Goal: Check status: Check status

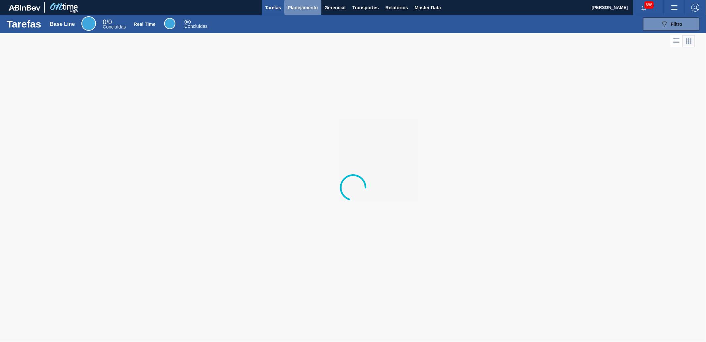
click at [310, 1] on button "Planejamento" at bounding box center [302, 7] width 37 height 15
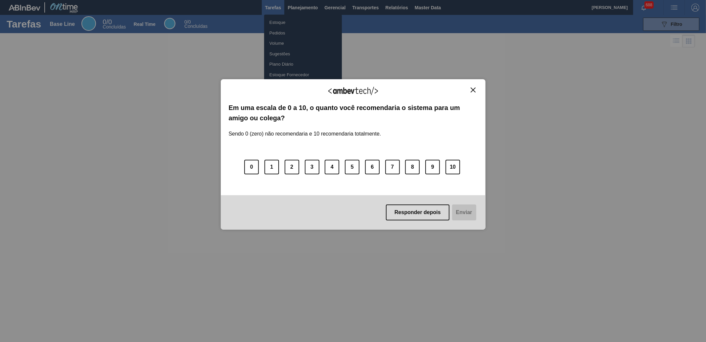
click at [293, 30] on div "Agradecemos seu feedback! Em uma escala de 0 a 10, o quanto você recomendaria o…" at bounding box center [353, 154] width 265 height 323
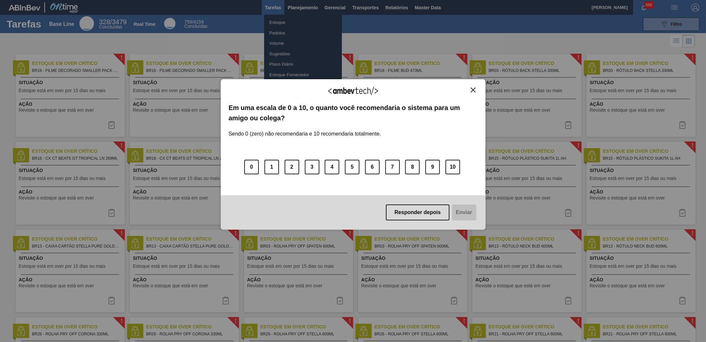
click at [476, 87] on div "Agradecemos seu feedback! Em uma escala de 0 a 10, o quanto você recomendaria o…" at bounding box center [353, 154] width 265 height 150
click at [469, 89] on button "Close" at bounding box center [473, 90] width 9 height 6
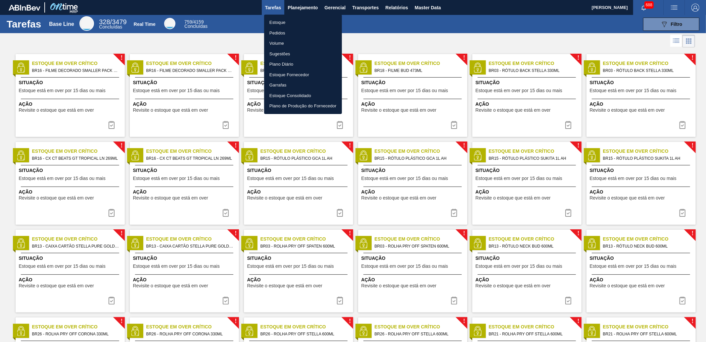
click at [287, 33] on li "Pedidos" at bounding box center [303, 33] width 78 height 11
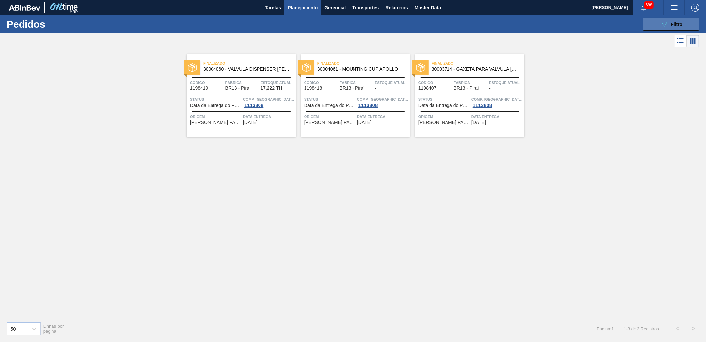
click at [667, 19] on button "089F7B8B-B2A5-4AFE-B5C0-19BA573D28AC Filtro" at bounding box center [671, 24] width 56 height 13
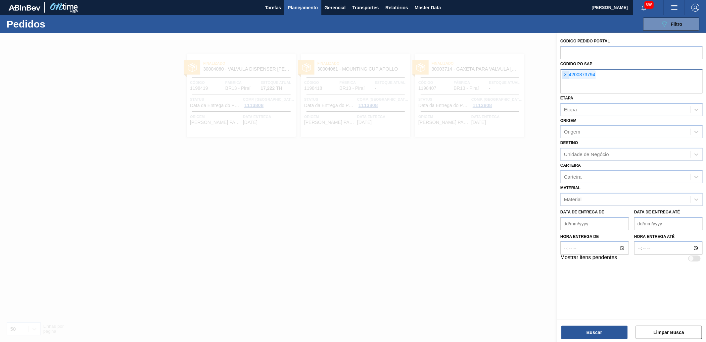
click at [567, 73] on span "×" at bounding box center [565, 75] width 6 height 8
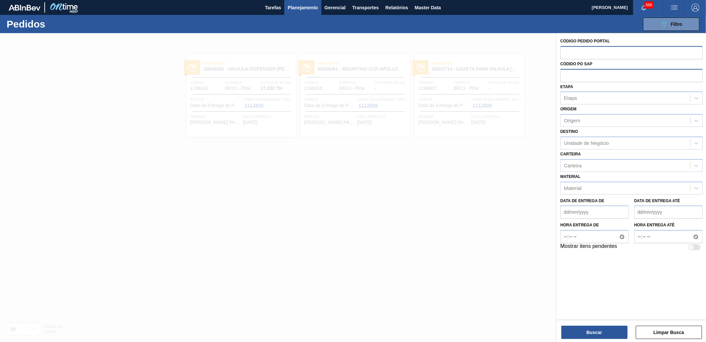
click at [575, 53] on input "text" at bounding box center [631, 52] width 142 height 13
paste input "771410"
type input "771410"
click at [603, 332] on button "Buscar" at bounding box center [594, 331] width 66 height 13
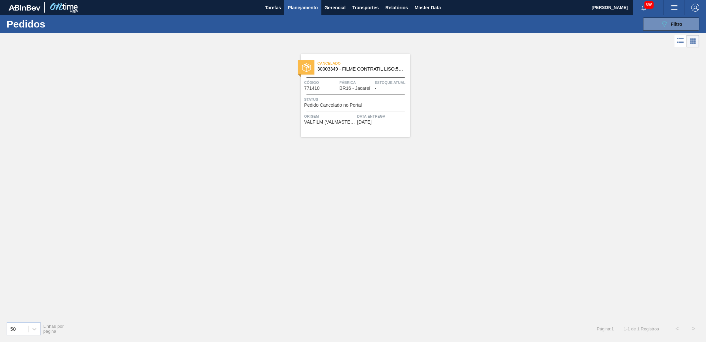
click at [357, 62] on span "Cancelado" at bounding box center [363, 63] width 93 height 7
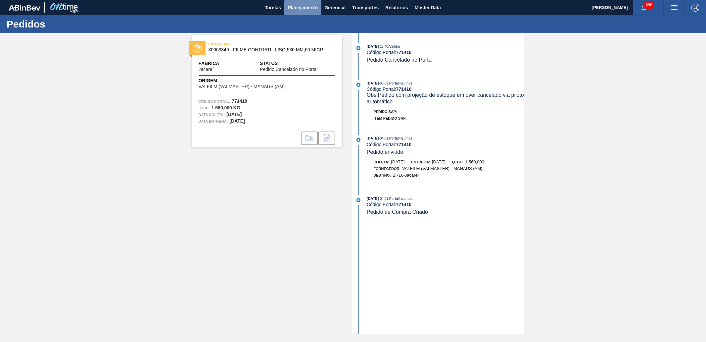
click at [304, 5] on span "Planejamento" at bounding box center [303, 8] width 30 height 8
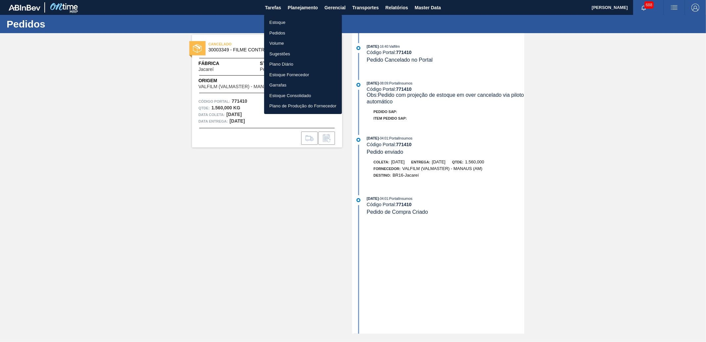
click at [297, 31] on li "Pedidos" at bounding box center [303, 33] width 78 height 11
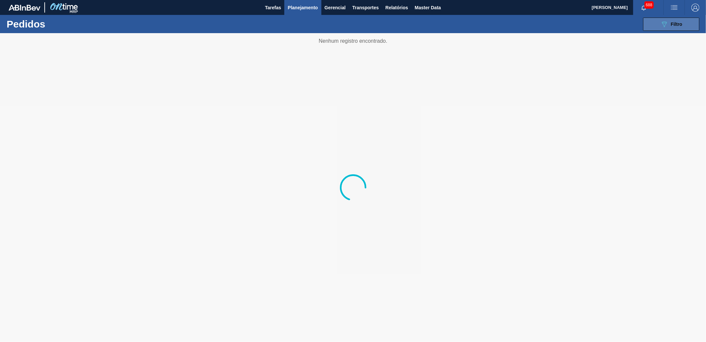
click at [669, 25] on div "089F7B8B-B2A5-4AFE-B5C0-19BA573D28AC Filtro" at bounding box center [671, 24] width 22 height 8
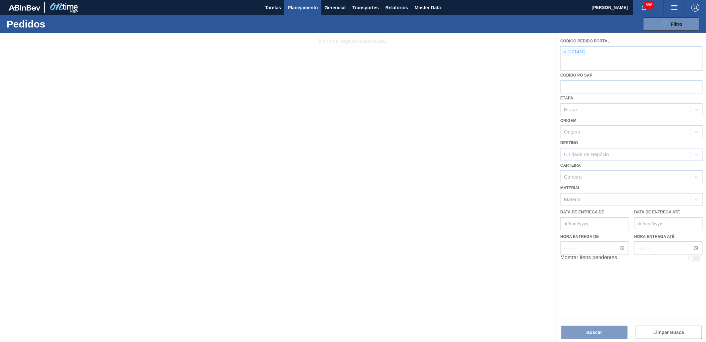
click at [570, 49] on div at bounding box center [353, 187] width 706 height 309
click at [566, 50] on div at bounding box center [353, 187] width 706 height 309
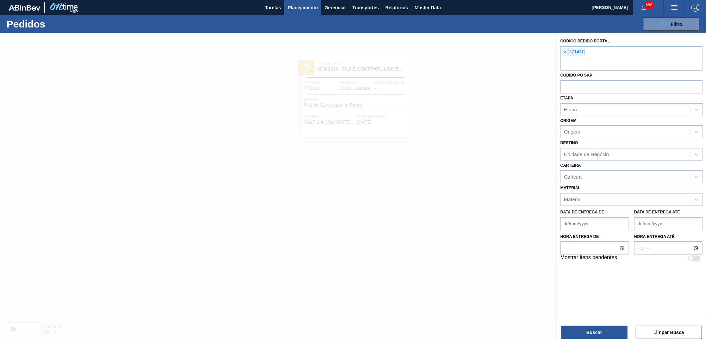
click at [565, 51] on span "×" at bounding box center [565, 52] width 6 height 8
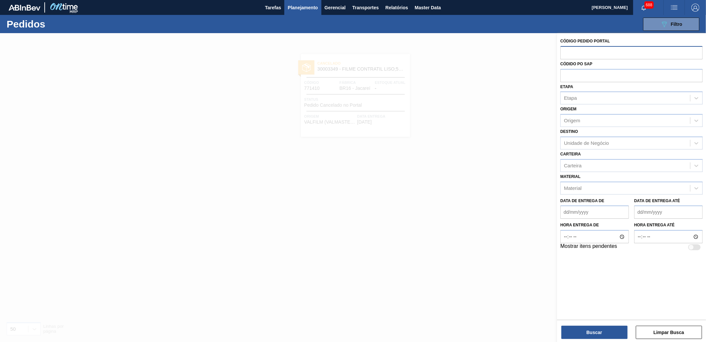
paste input "769599"
type input "769599"
click at [603, 327] on button "Buscar" at bounding box center [594, 331] width 66 height 13
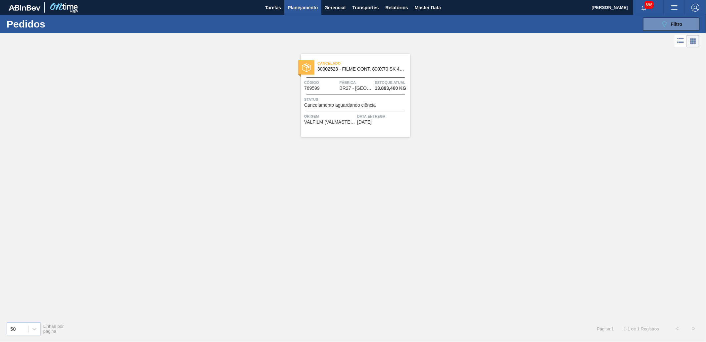
click at [364, 61] on span "Cancelado" at bounding box center [363, 63] width 93 height 7
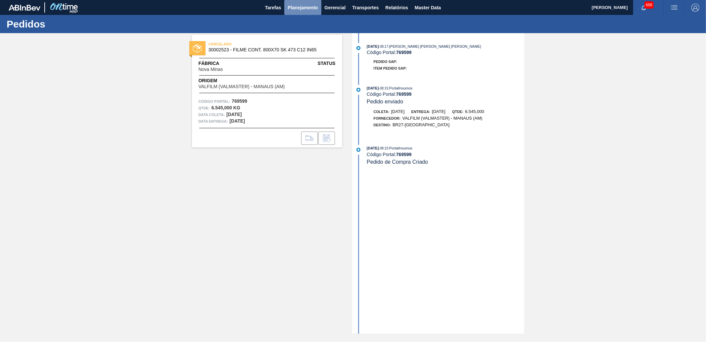
click at [287, 0] on button "Planejamento" at bounding box center [302, 7] width 37 height 15
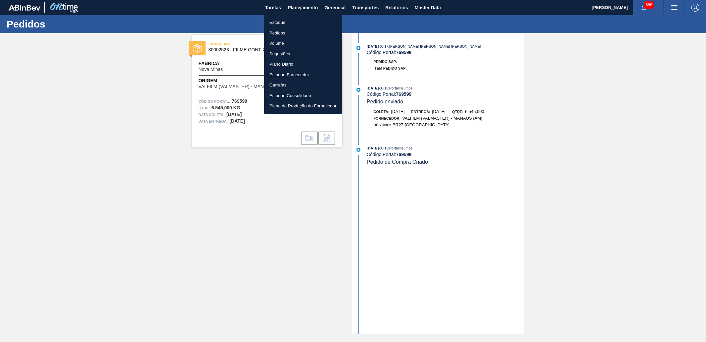
click at [300, 32] on li "Pedidos" at bounding box center [303, 33] width 78 height 11
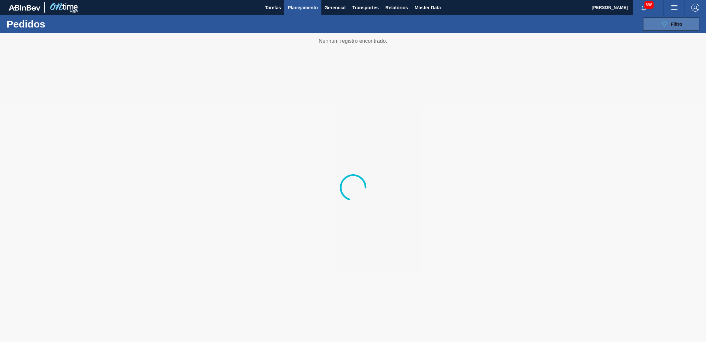
click at [681, 24] on span "Filtro" at bounding box center [677, 24] width 12 height 5
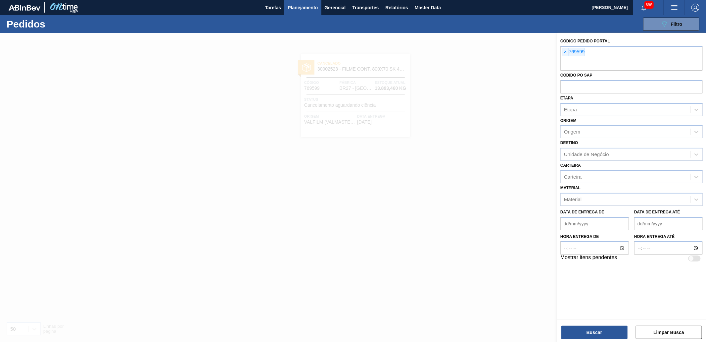
click at [562, 51] on div "× 769599" at bounding box center [573, 52] width 23 height 9
click at [565, 50] on span "×" at bounding box center [565, 52] width 6 height 8
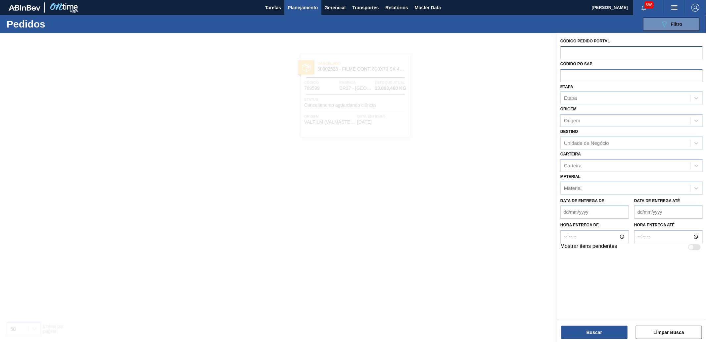
paste input "708753"
type input "708753"
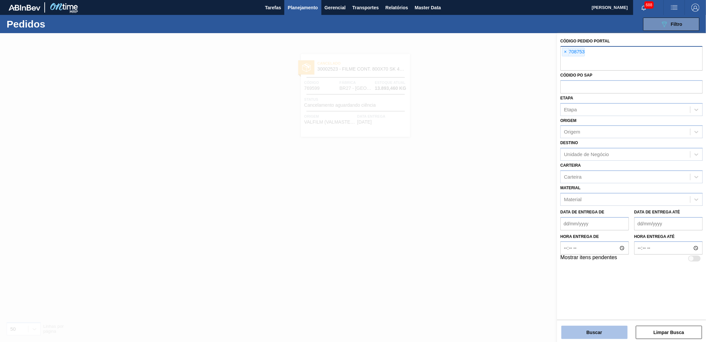
click at [598, 328] on button "Buscar" at bounding box center [594, 331] width 66 height 13
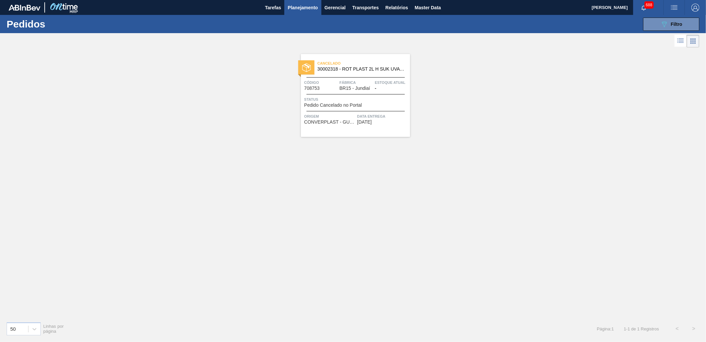
click at [376, 65] on span "Cancelado" at bounding box center [363, 63] width 93 height 7
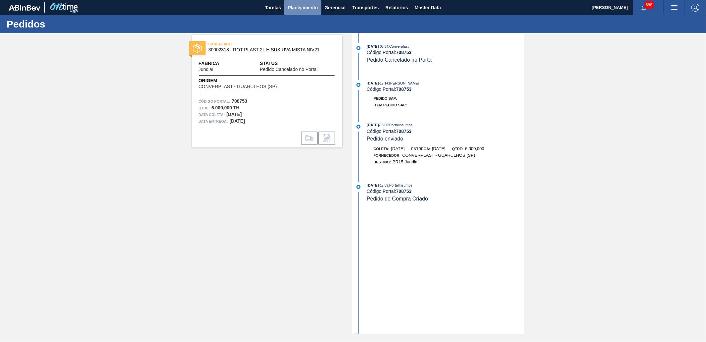
click at [312, 12] on button "Planejamento" at bounding box center [302, 7] width 37 height 15
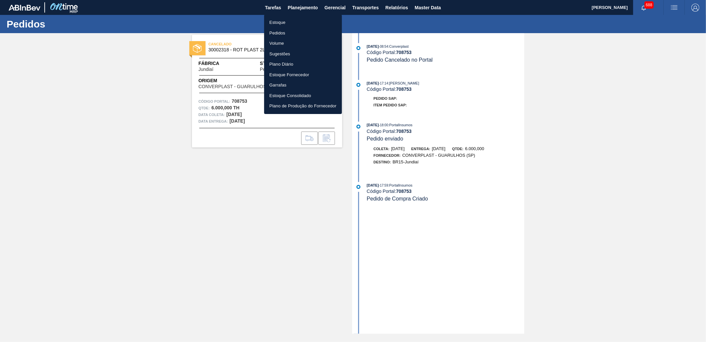
click at [299, 35] on li "Pedidos" at bounding box center [303, 33] width 78 height 11
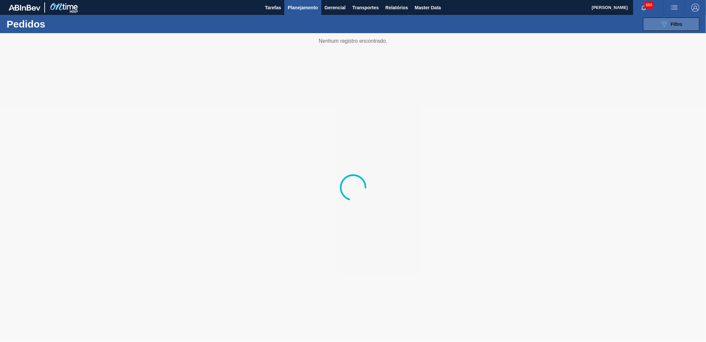
click at [679, 22] on span "Filtro" at bounding box center [677, 24] width 12 height 5
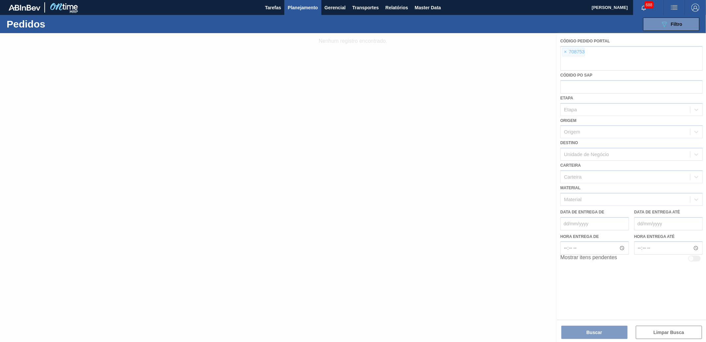
click at [567, 51] on div at bounding box center [353, 187] width 706 height 309
click at [566, 53] on div at bounding box center [353, 187] width 706 height 309
click at [566, 50] on div at bounding box center [353, 187] width 706 height 309
click at [563, 51] on div at bounding box center [353, 187] width 706 height 309
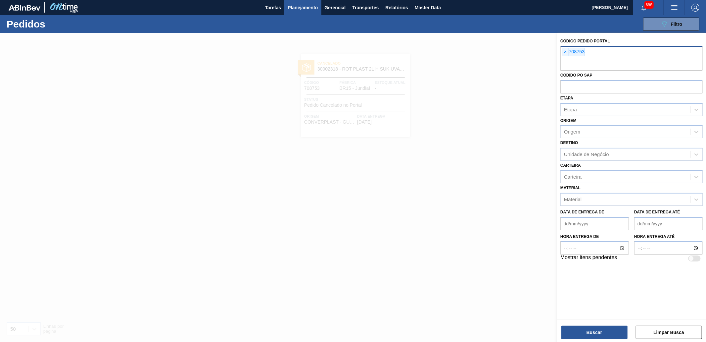
click at [564, 54] on span "×" at bounding box center [565, 52] width 6 height 8
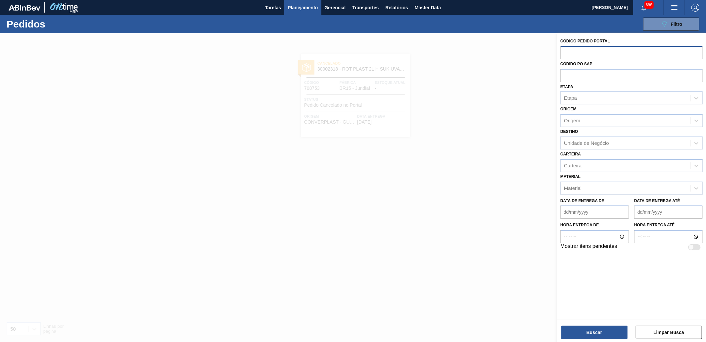
paste input "449472"
type input "449472"
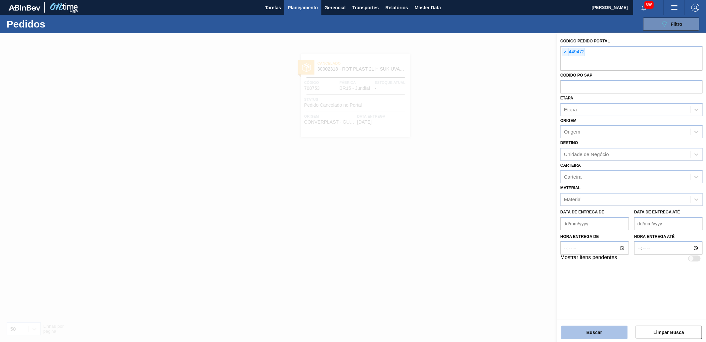
click at [578, 334] on button "Buscar" at bounding box center [594, 331] width 66 height 13
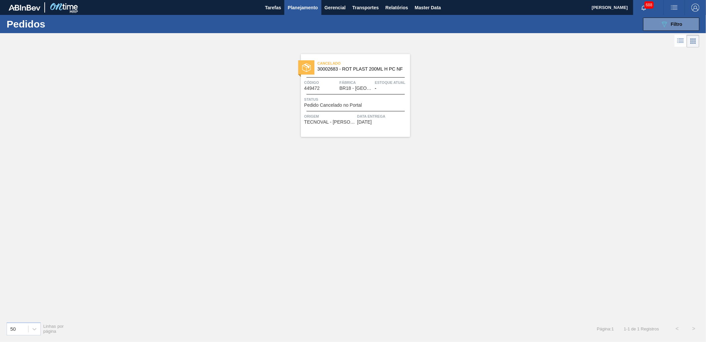
click at [369, 68] on span "30002683 - ROT PLAST 200ML H PC NF" at bounding box center [360, 69] width 87 height 5
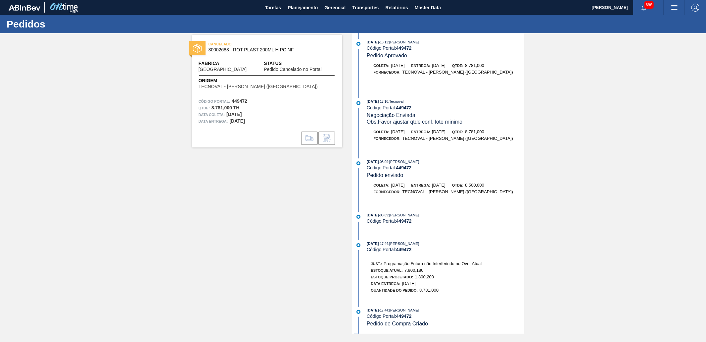
scroll to position [563, 0]
click at [291, 9] on span "Planejamento" at bounding box center [303, 8] width 30 height 8
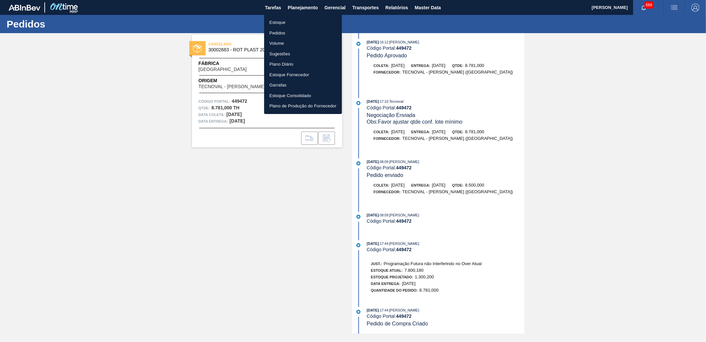
click at [287, 31] on li "Pedidos" at bounding box center [303, 33] width 78 height 11
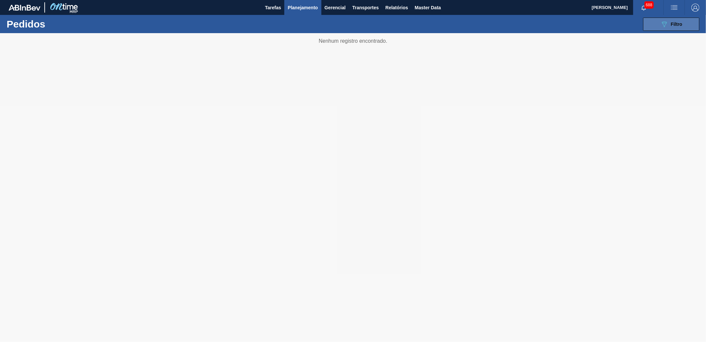
click at [662, 22] on icon at bounding box center [664, 25] width 5 height 6
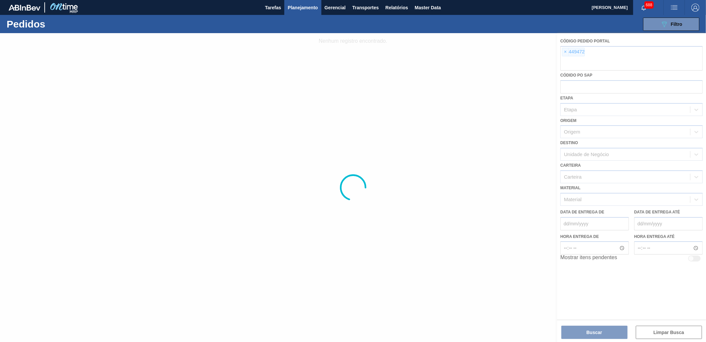
click at [565, 54] on div at bounding box center [353, 187] width 706 height 309
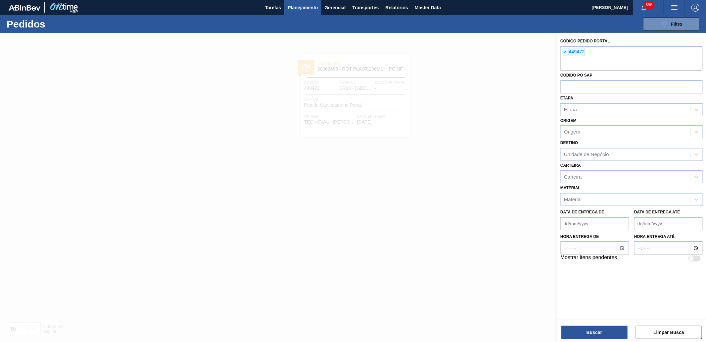
click at [565, 51] on span "×" at bounding box center [565, 52] width 6 height 8
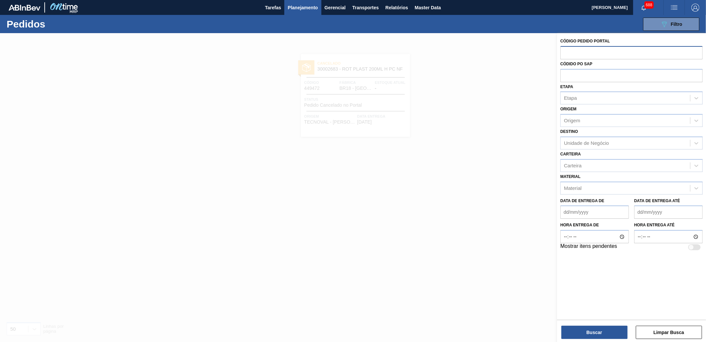
paste input "943651"
type input "943651"
click at [605, 327] on button "Buscar" at bounding box center [594, 331] width 66 height 13
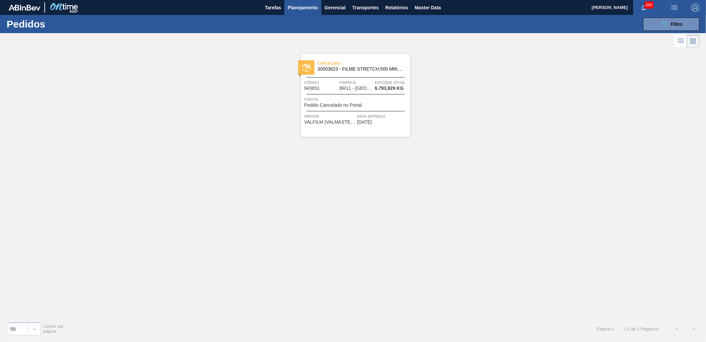
click at [361, 65] on span "Cancelado" at bounding box center [363, 63] width 93 height 7
